Goal: Task Accomplishment & Management: Manage account settings

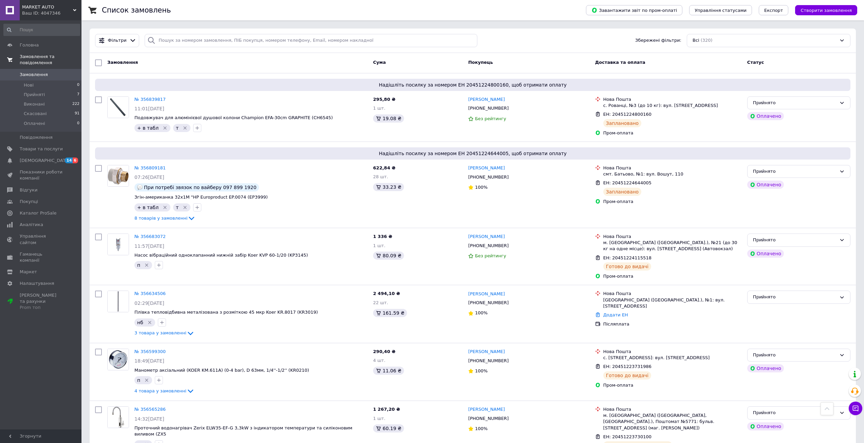
scroll to position [238, 0]
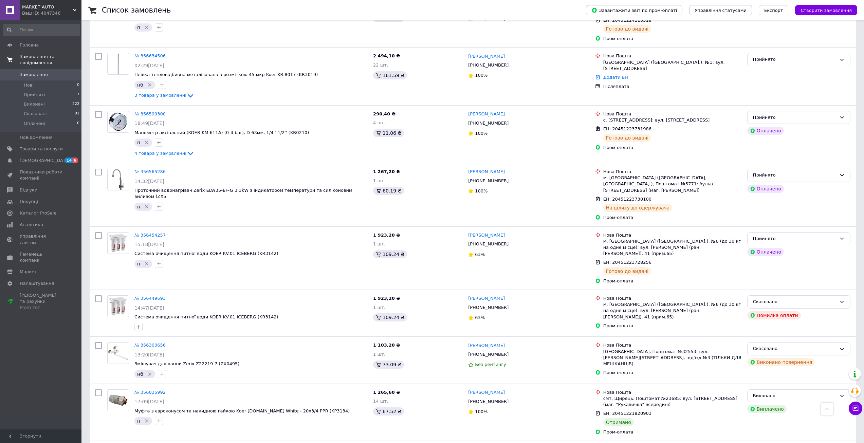
click at [41, 56] on span "Замовлення та повідомлення" at bounding box center [51, 60] width 62 height 12
click at [29, 74] on span "Товари та послуги" at bounding box center [41, 75] width 43 height 6
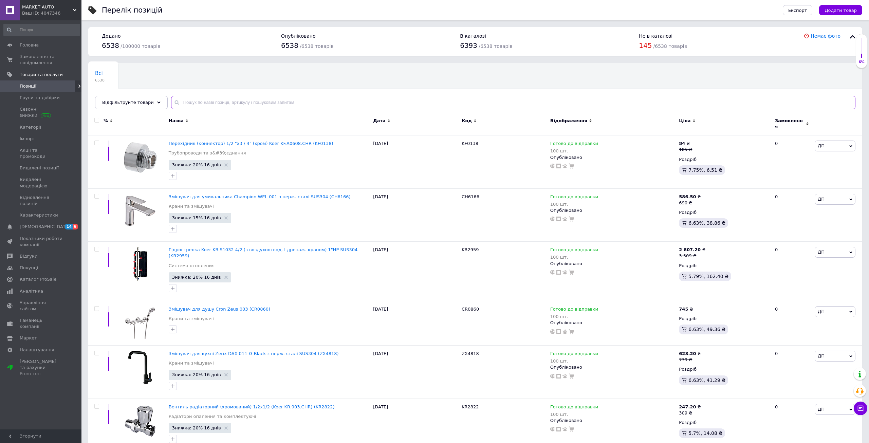
click at [260, 100] on input "text" at bounding box center [513, 103] width 685 height 14
paste input "ZX4622"
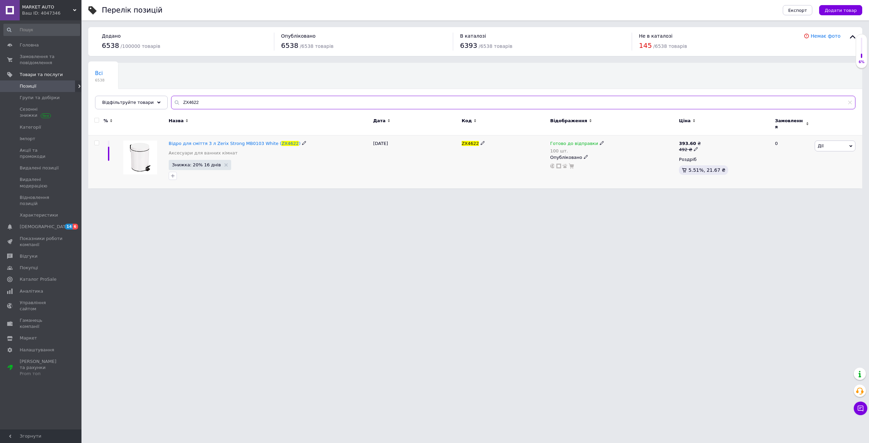
type input "ZX4622"
click at [600, 141] on icon at bounding box center [602, 143] width 4 height 4
click at [624, 163] on li "Немає в наявності" at bounding box center [637, 168] width 65 height 10
click at [625, 164] on input "100" at bounding box center [630, 165] width 52 height 14
type input "1"
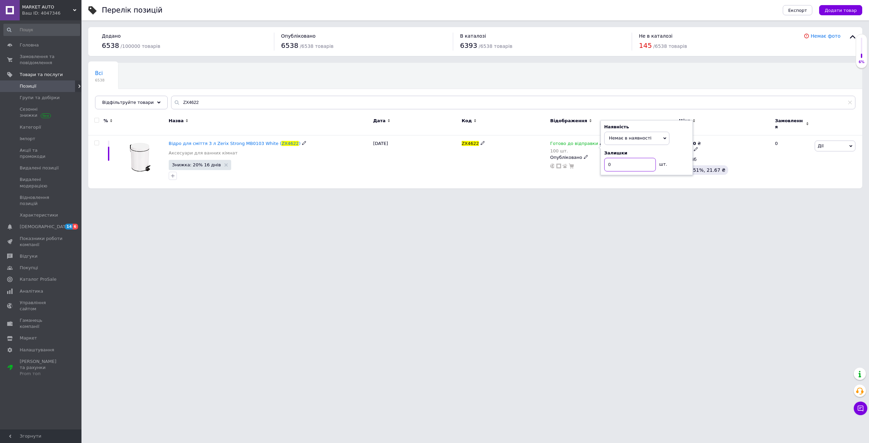
type input "0"
click at [465, 195] on html "MARKET AUTO Ваш ID: 4047346 Сайт MARKET AUTO Кабінет покупця Перевірити стан си…" at bounding box center [434, 97] width 869 height 195
